Goal: Task Accomplishment & Management: Manage account settings

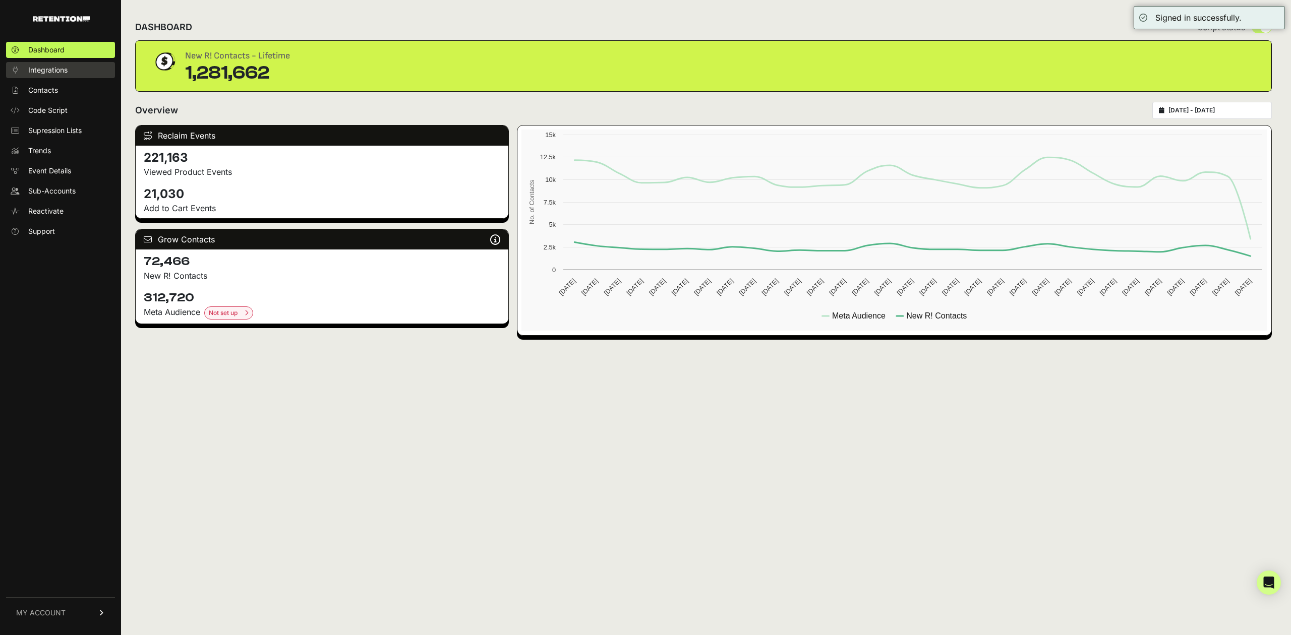
click at [47, 67] on span "Integrations" at bounding box center [47, 70] width 39 height 10
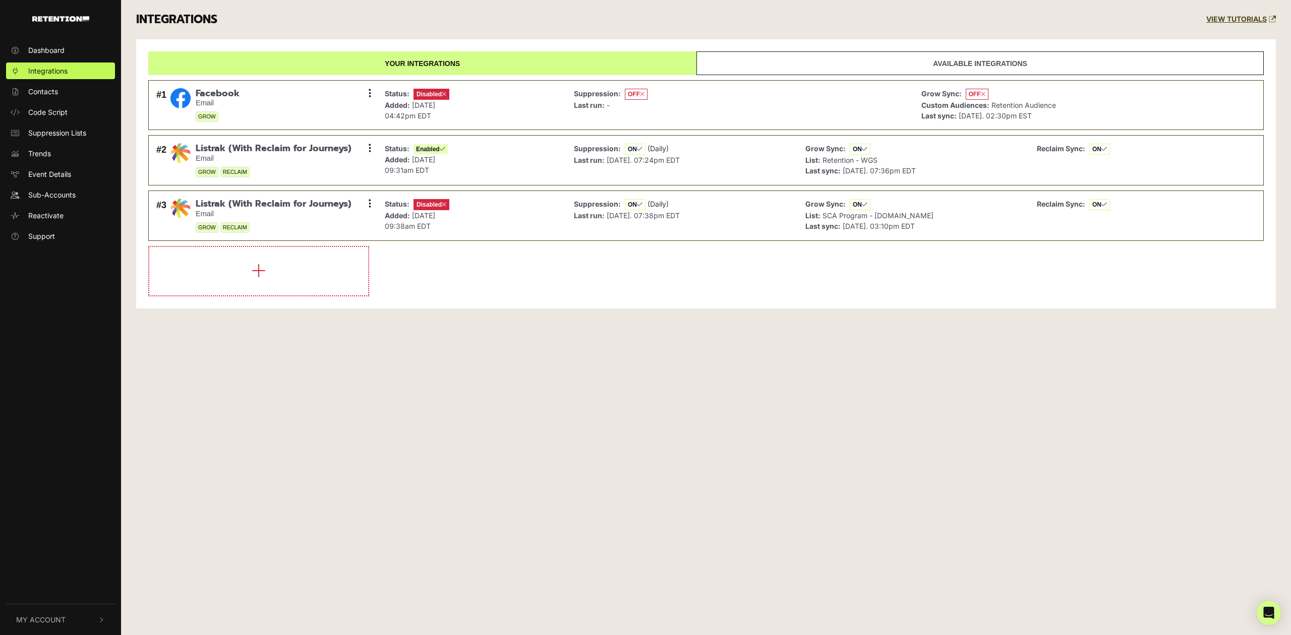
click at [73, 617] on button "My Account" at bounding box center [60, 620] width 109 height 31
click at [54, 616] on span "Sign Out" at bounding box center [42, 618] width 29 height 11
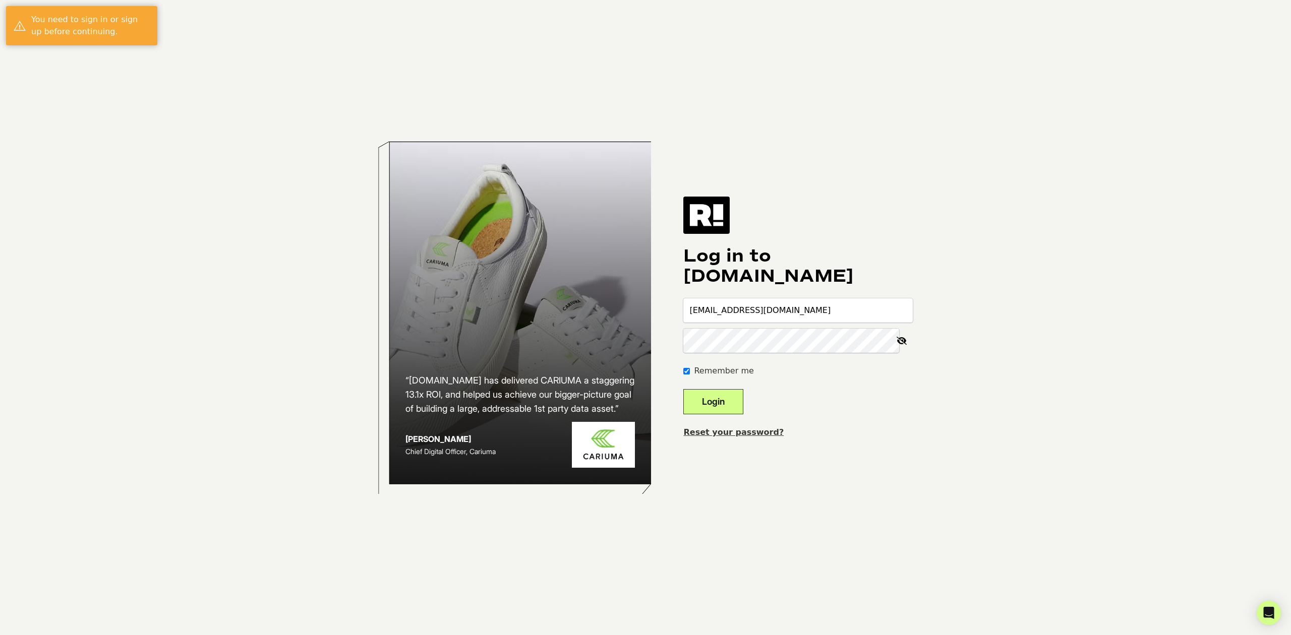
click at [783, 315] on input "[EMAIL_ADDRESS][DOMAIN_NAME]" at bounding box center [797, 311] width 229 height 24
type input "[EMAIL_ADDRESS][DOMAIN_NAME]"
click at [706, 397] on button "Login" at bounding box center [713, 401] width 60 height 25
